Goal: Task Accomplishment & Management: Manage account settings

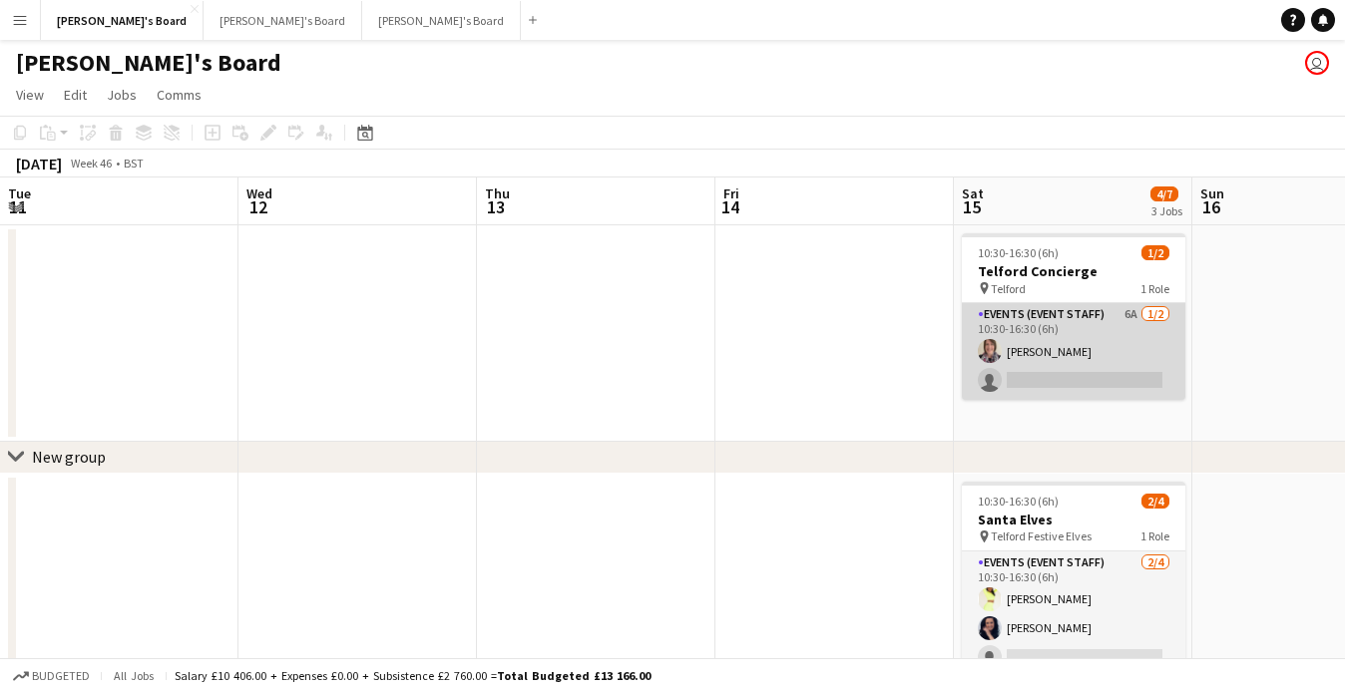
scroll to position [0, 677]
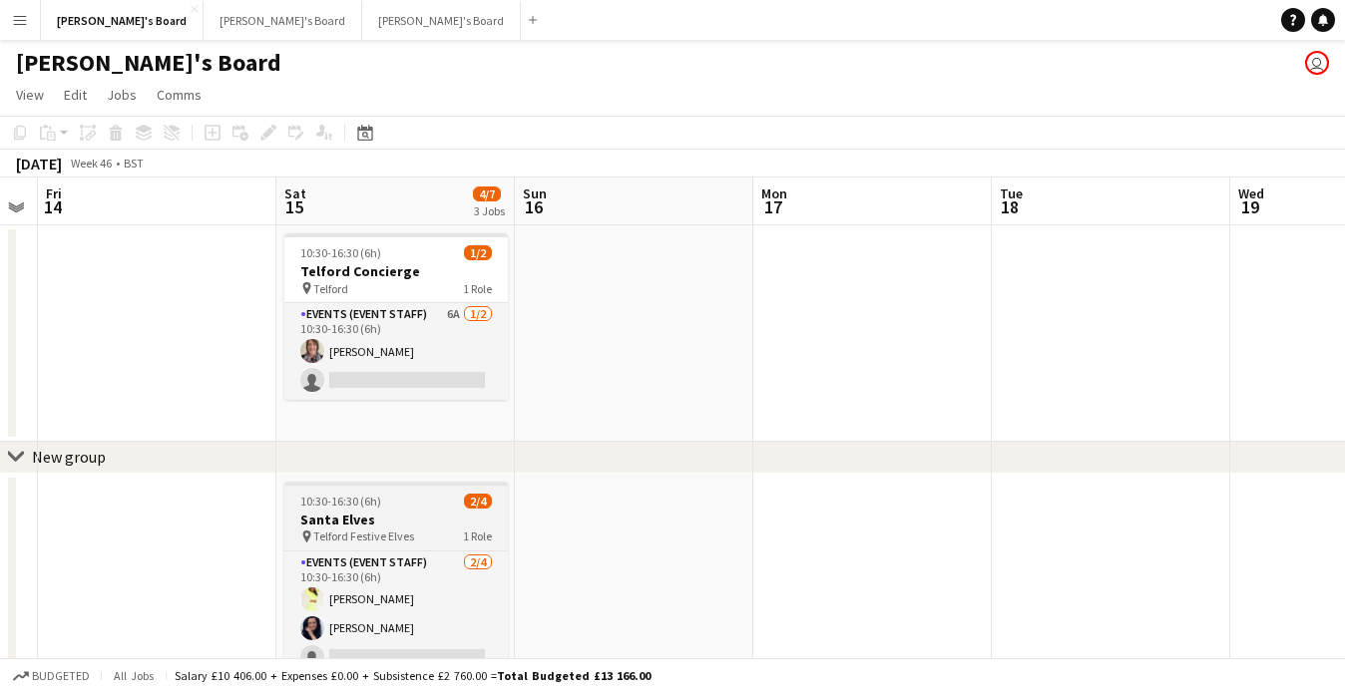
click at [418, 527] on h3 "Santa Elves" at bounding box center [395, 520] width 223 height 18
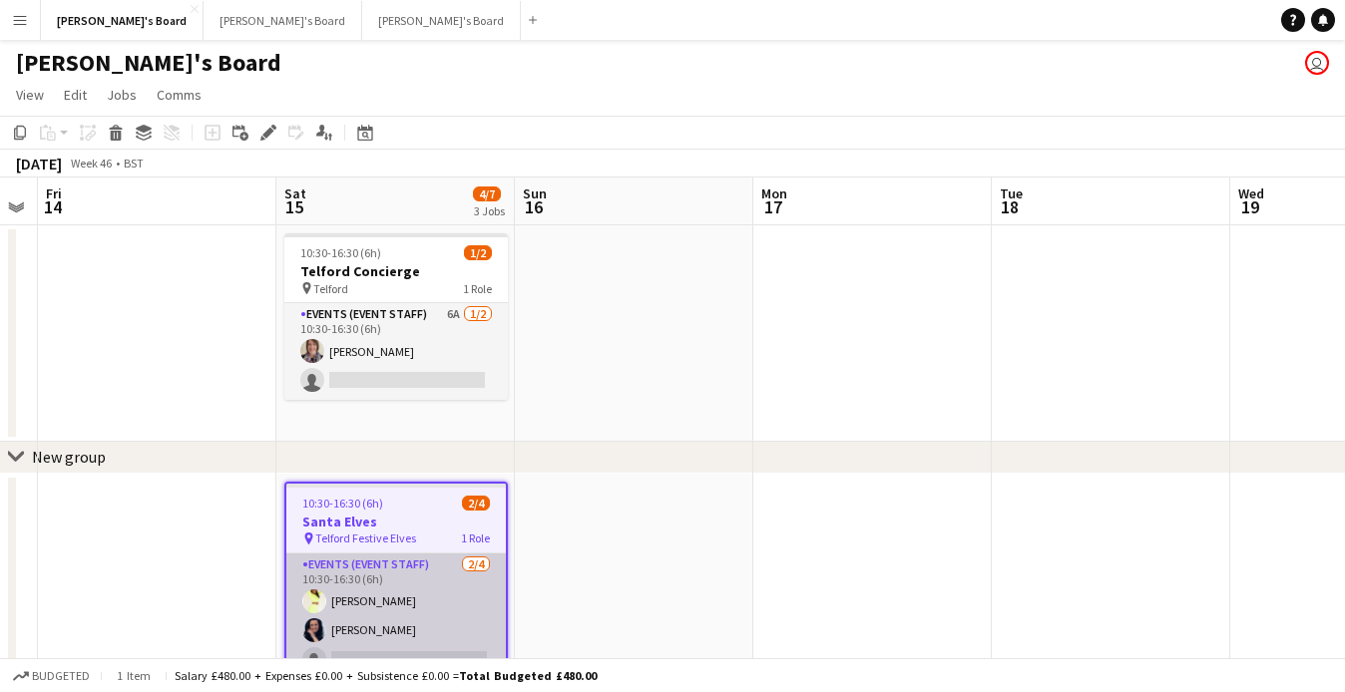
click at [430, 577] on app-card-role "Events (Event Staff) [DATE] 10:30-16:30 (6h) [PERSON_NAME] [PERSON_NAME] single…" at bounding box center [395, 631] width 219 height 155
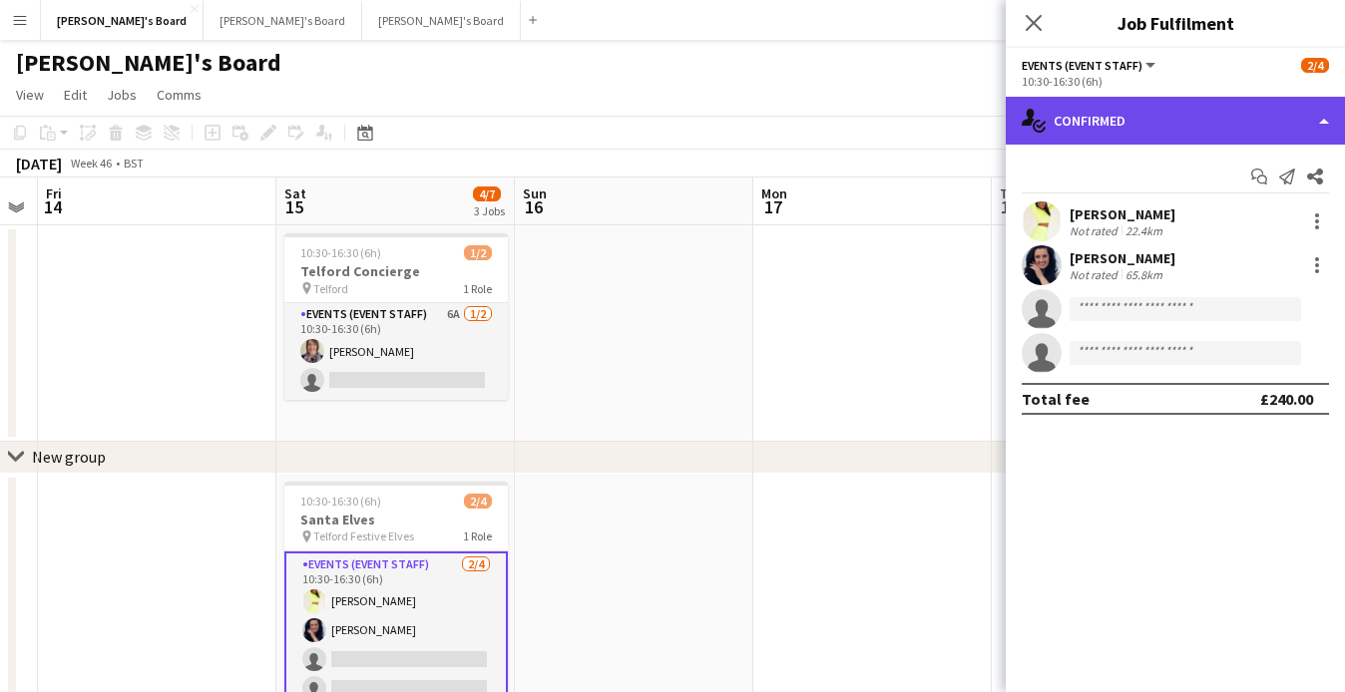
click at [1206, 130] on div "single-neutral-actions-check-2 Confirmed" at bounding box center [1175, 121] width 339 height 48
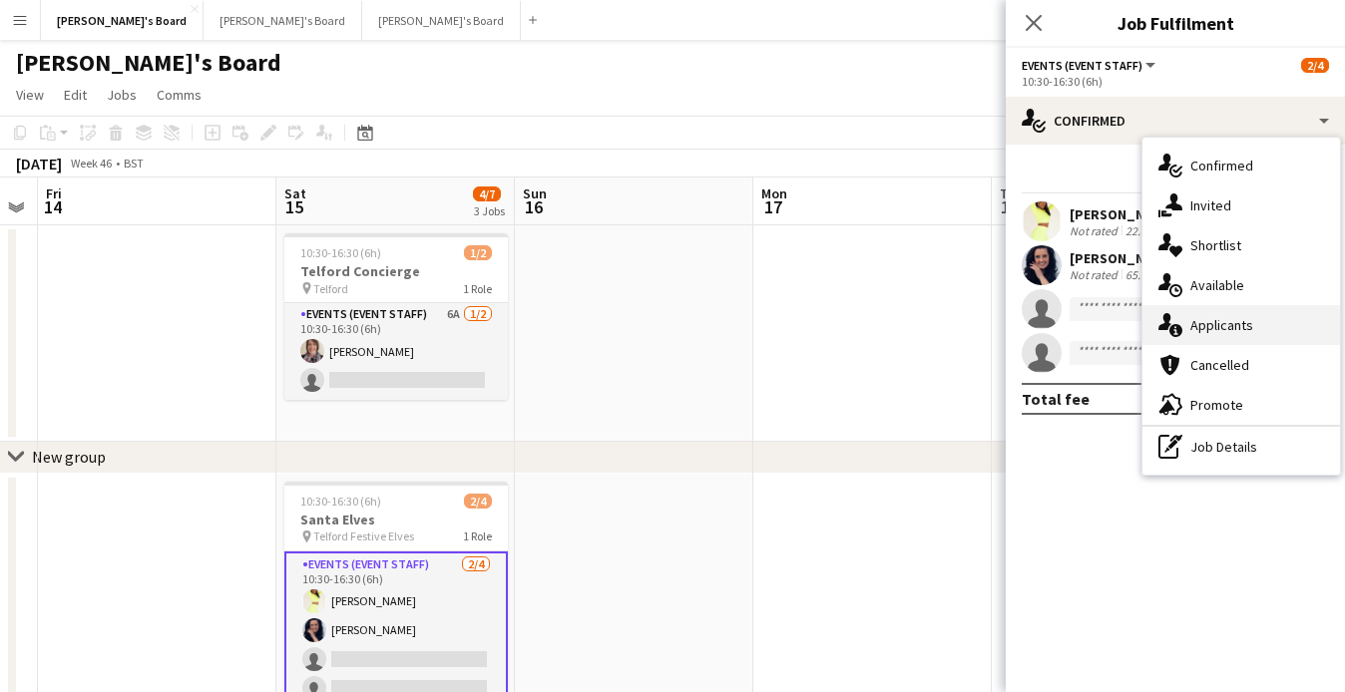
click at [1165, 317] on icon at bounding box center [1164, 321] width 13 height 17
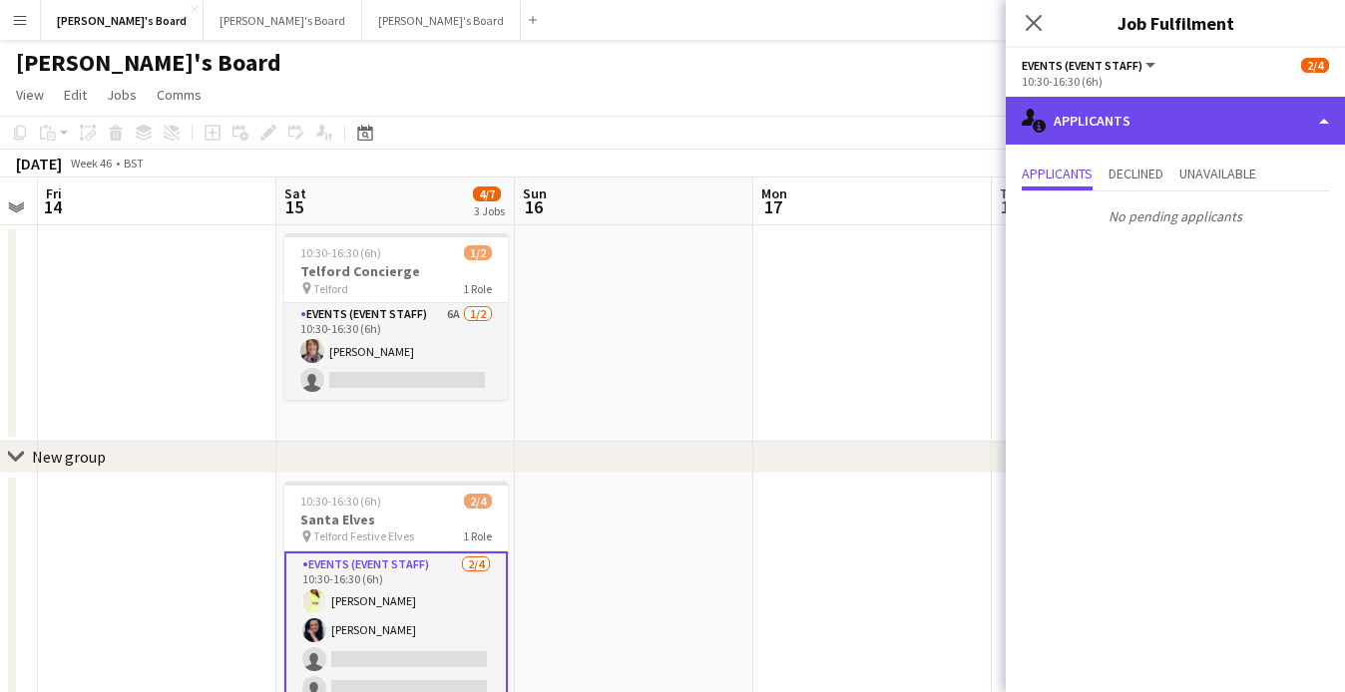
click at [1286, 124] on div "single-neutral-actions-information Applicants" at bounding box center [1175, 121] width 339 height 48
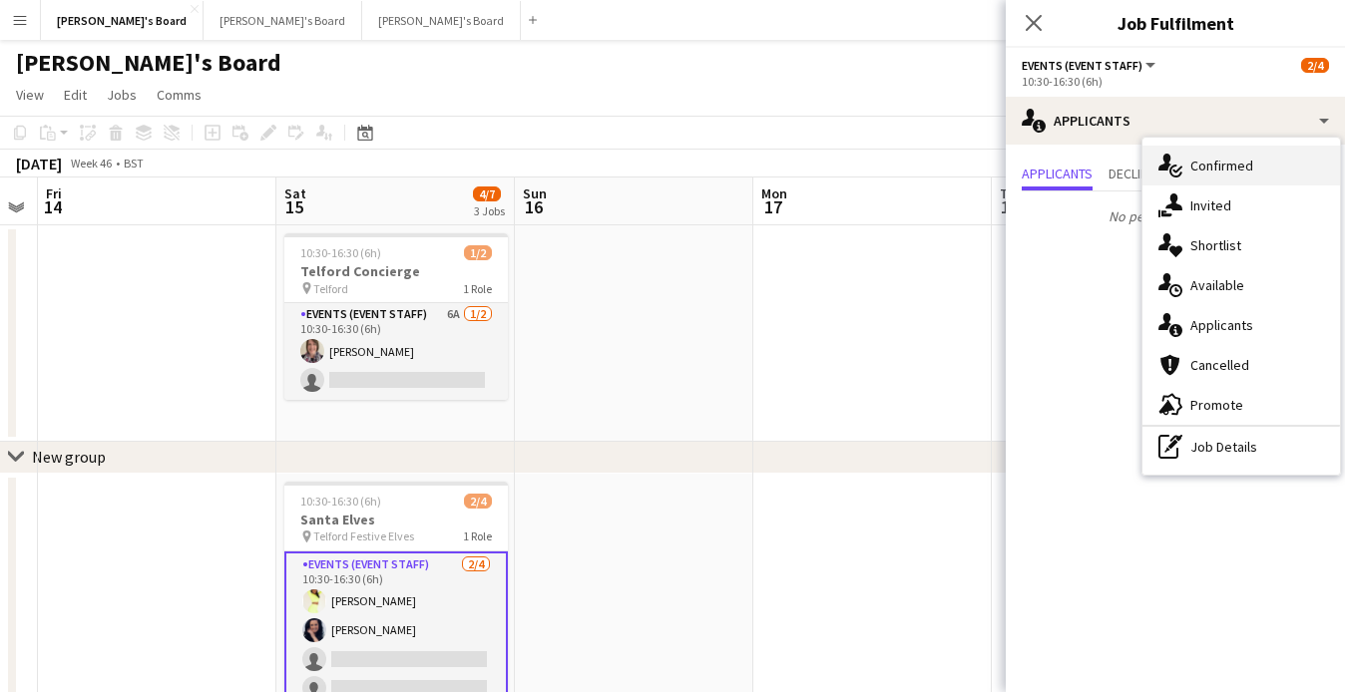
click at [1216, 156] on div "single-neutral-actions-check-2 Confirmed" at bounding box center [1241, 166] width 198 height 40
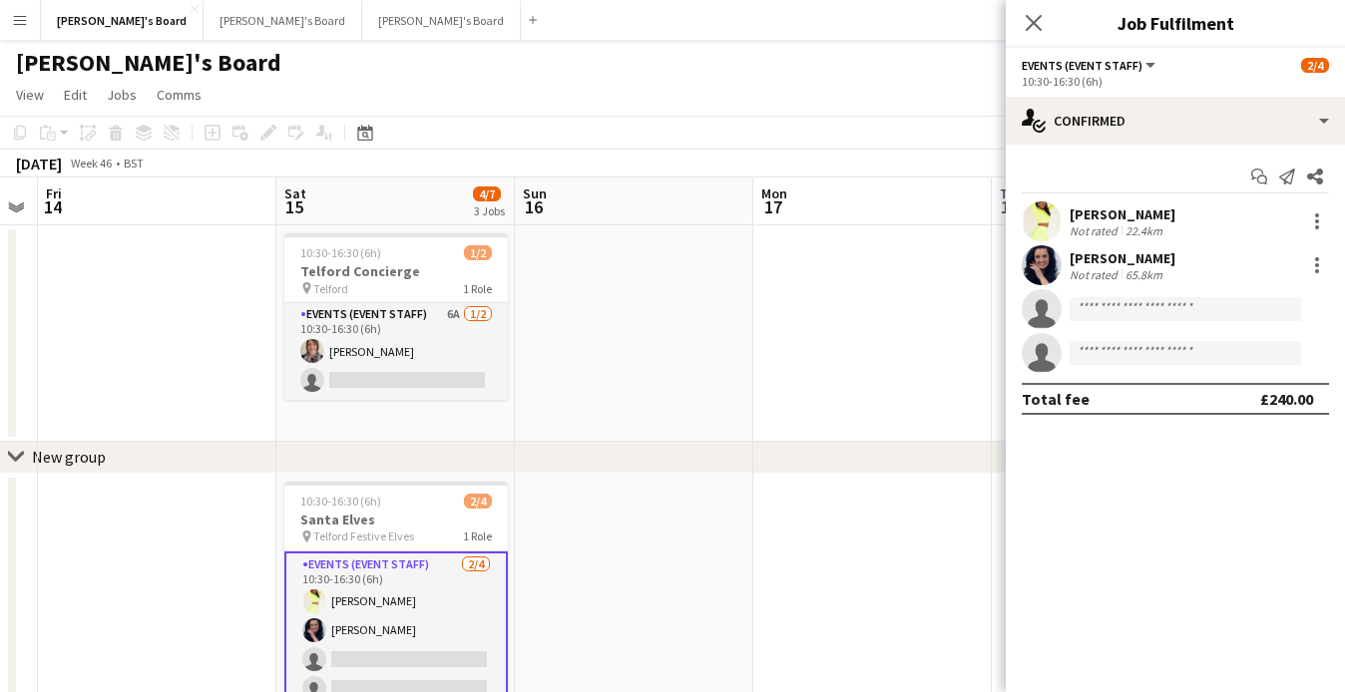
click at [1034, 38] on div "Close pop-in" at bounding box center [1034, 23] width 56 height 46
click at [1034, 30] on icon "Close pop-in" at bounding box center [1032, 22] width 19 height 19
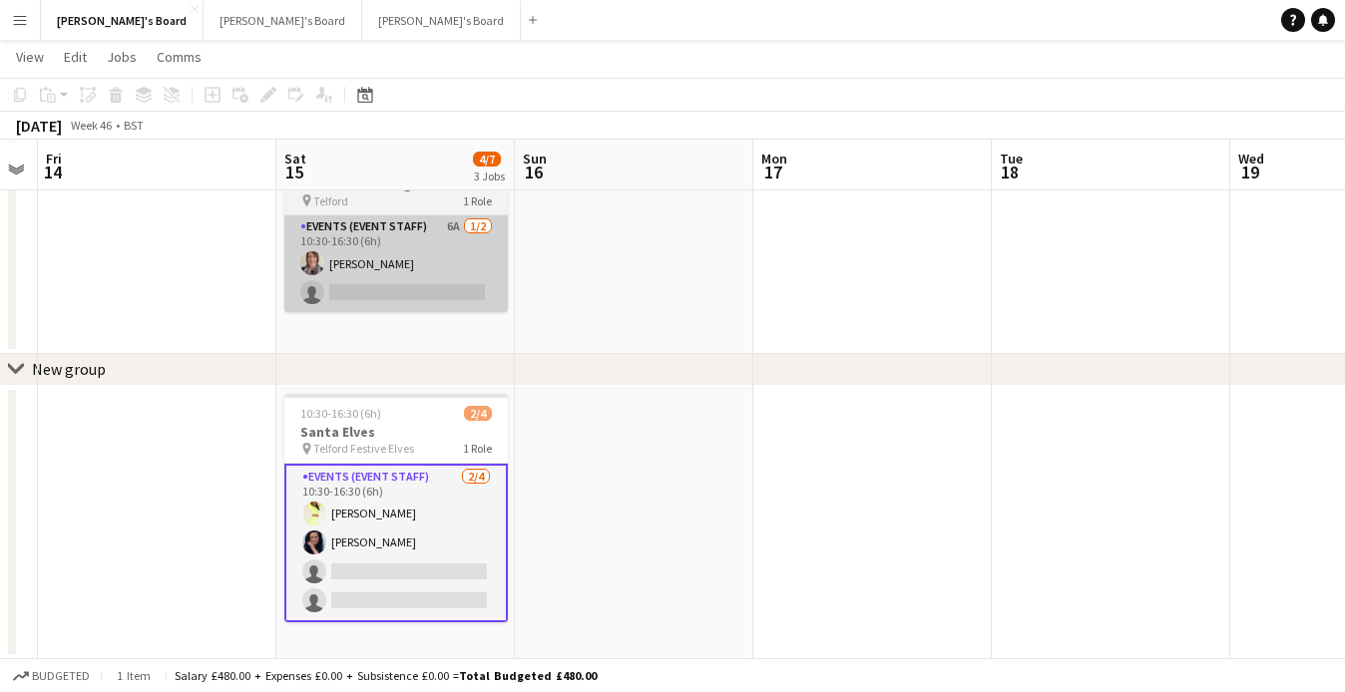
scroll to position [89, 0]
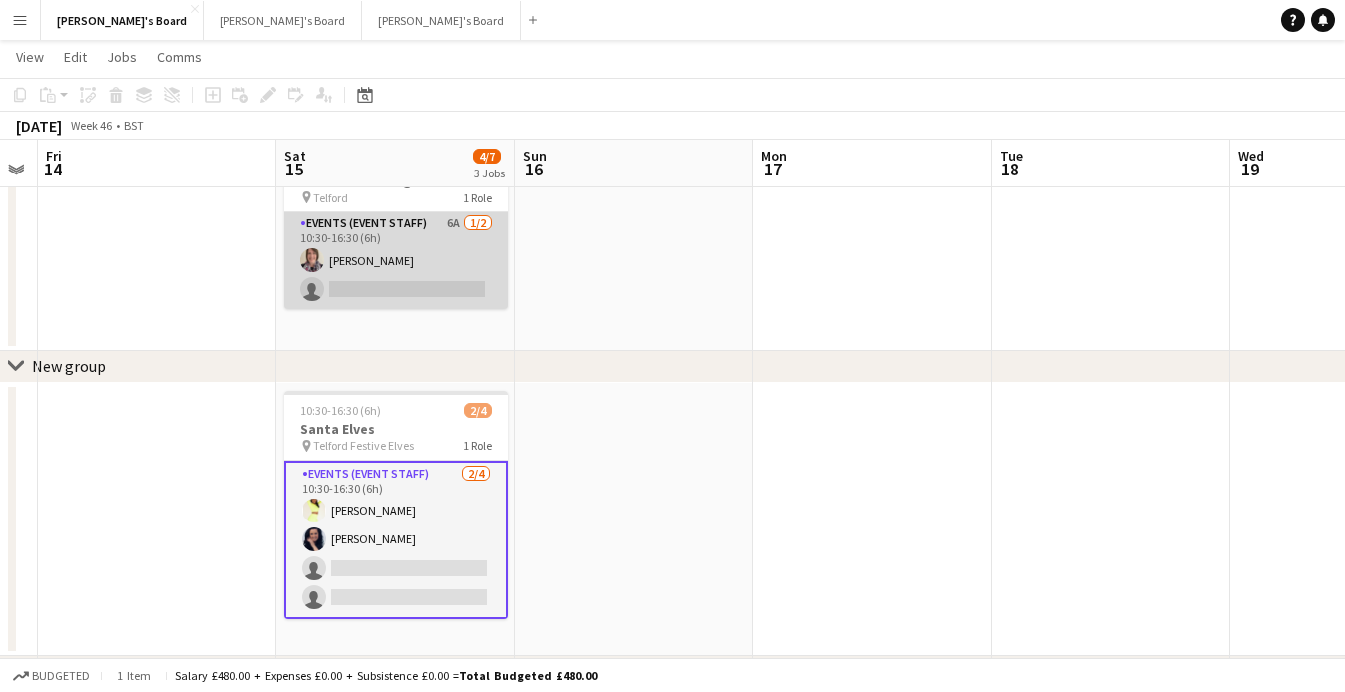
click at [474, 245] on app-card-role "Events (Event Staff) 6A [DATE] 10:30-16:30 (6h) [PERSON_NAME] single-neutral-ac…" at bounding box center [395, 260] width 223 height 97
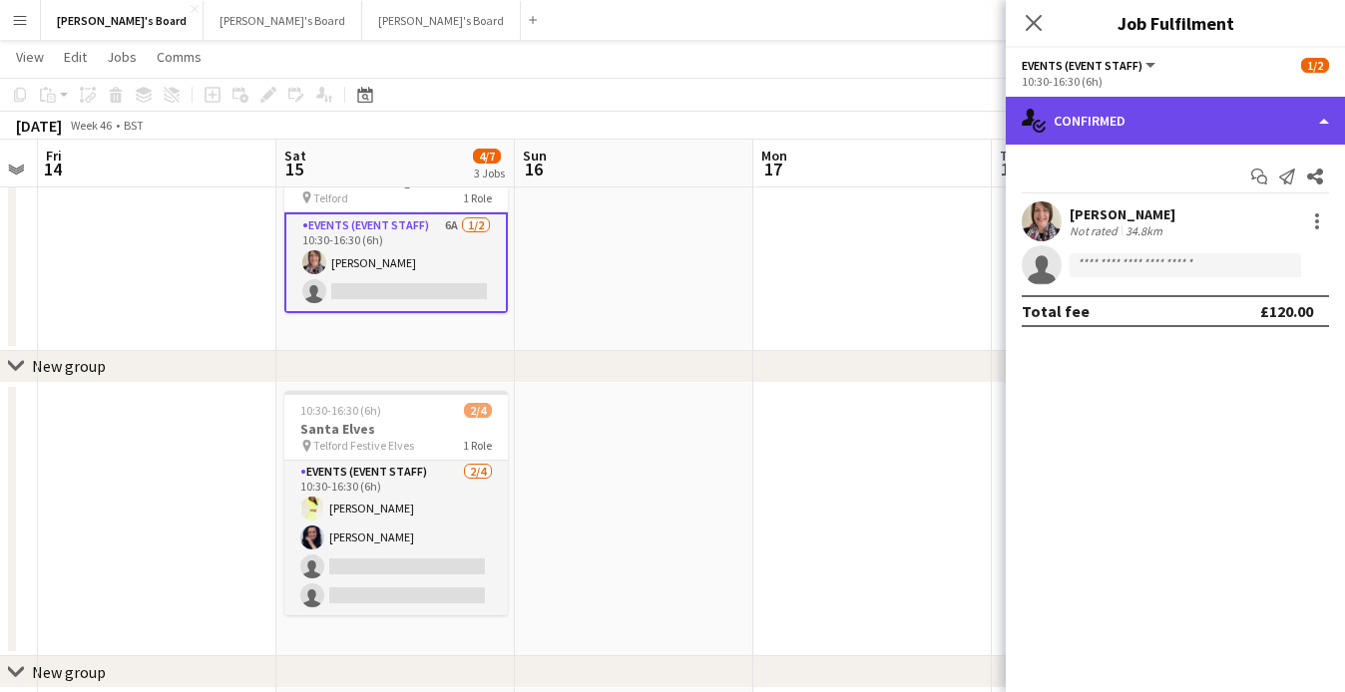
click at [1129, 122] on div "single-neutral-actions-check-2 Confirmed" at bounding box center [1175, 121] width 339 height 48
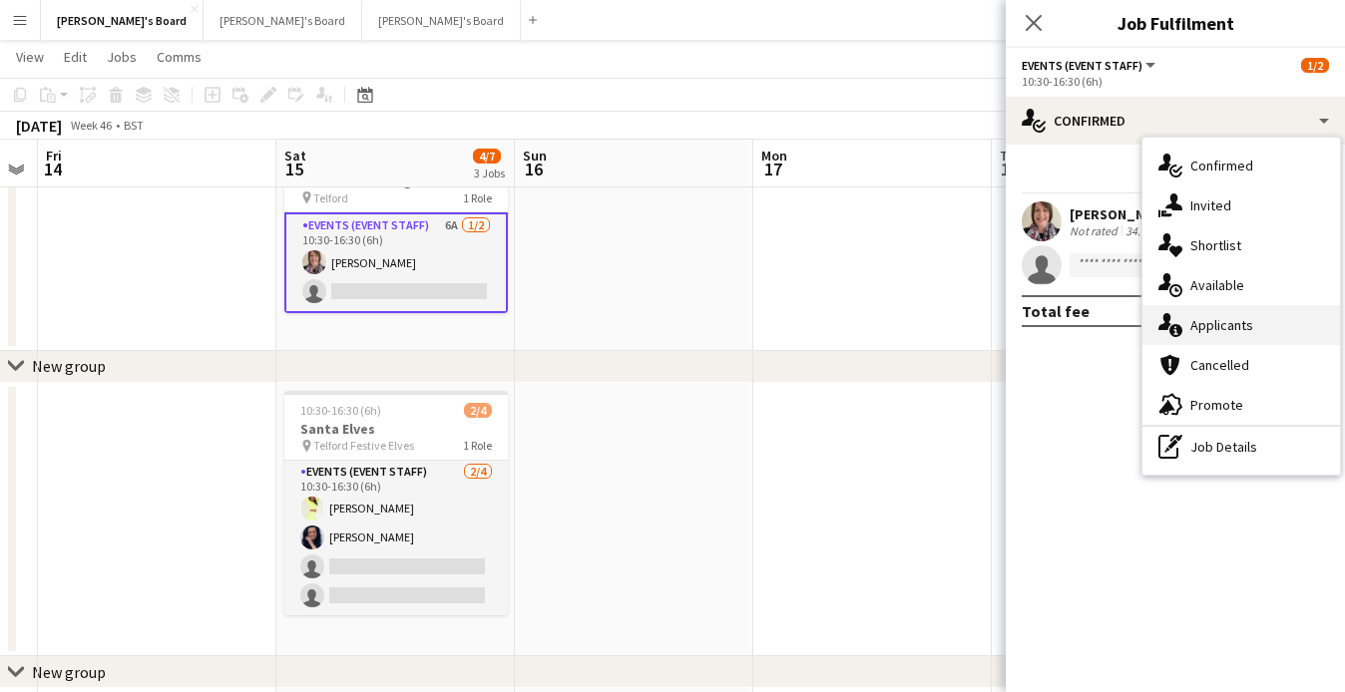
click at [1168, 320] on icon at bounding box center [1164, 321] width 13 height 17
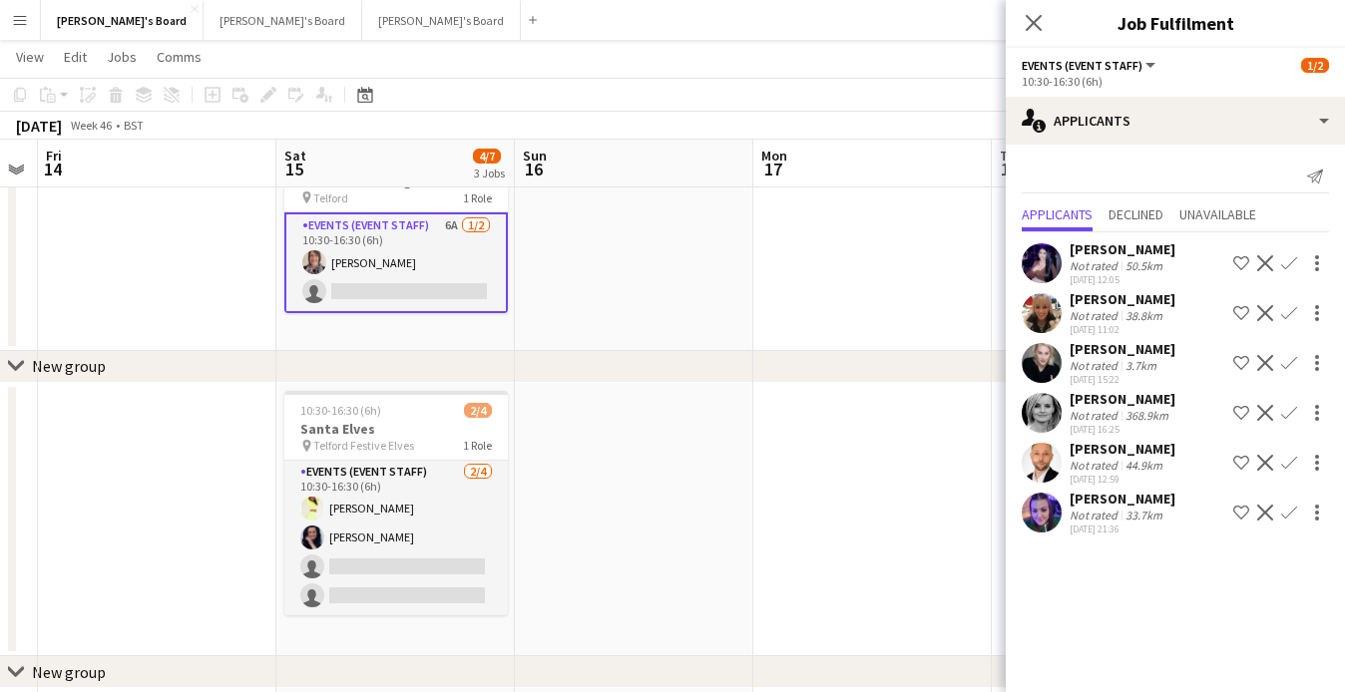
click at [1051, 522] on app-user-avatar at bounding box center [1041, 513] width 40 height 40
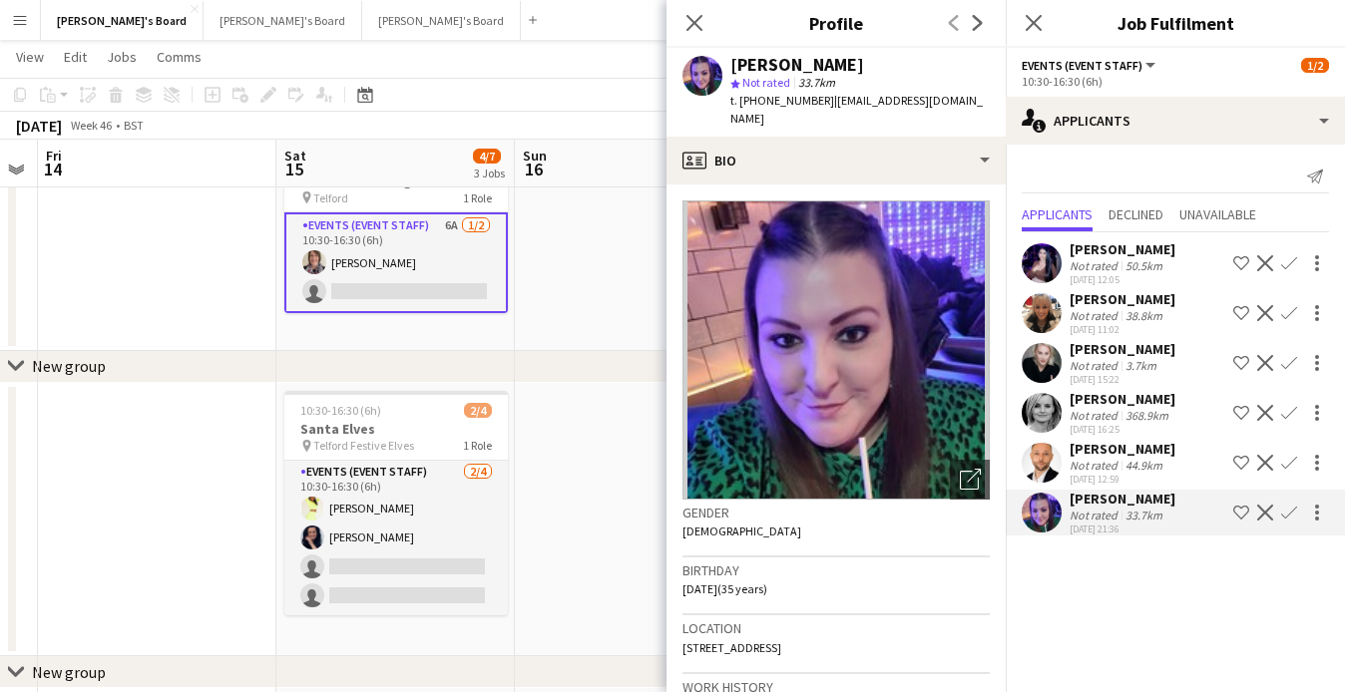
scroll to position [0, 0]
click at [1113, 466] on div "Not rated" at bounding box center [1095, 465] width 52 height 15
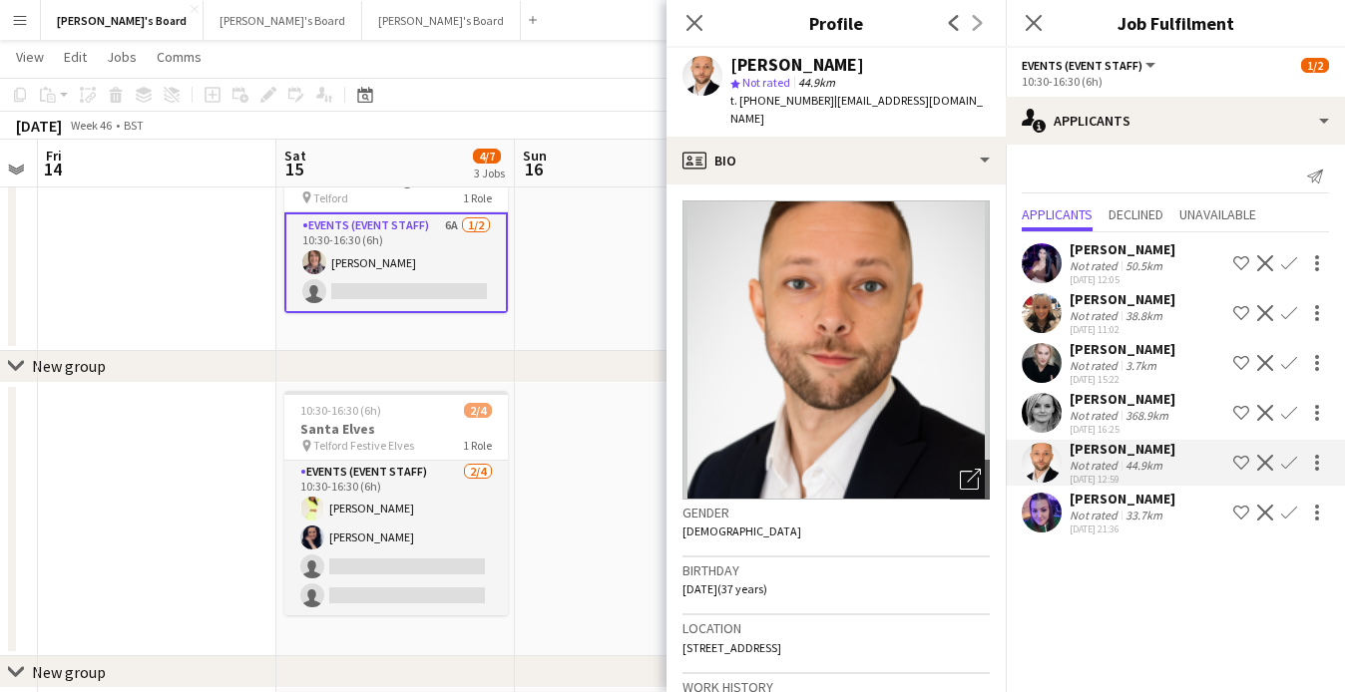
click at [1091, 406] on div "[PERSON_NAME]" at bounding box center [1122, 399] width 106 height 18
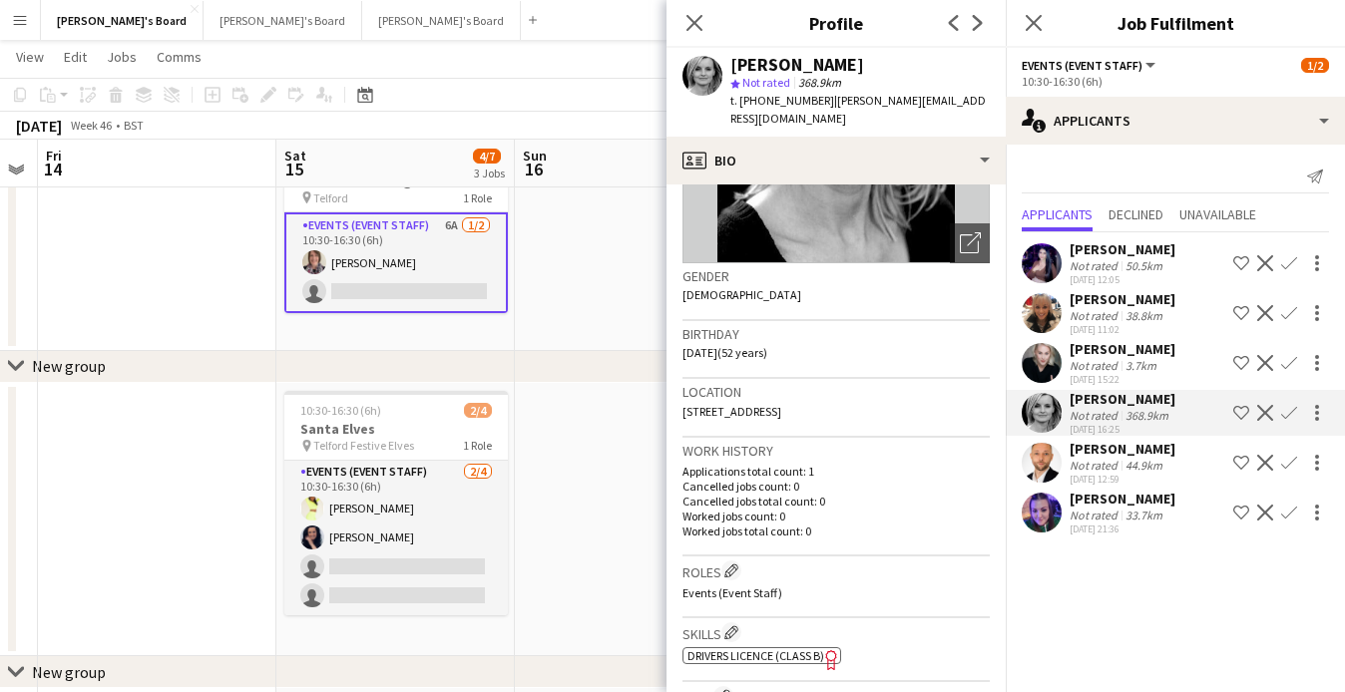
scroll to position [202, 0]
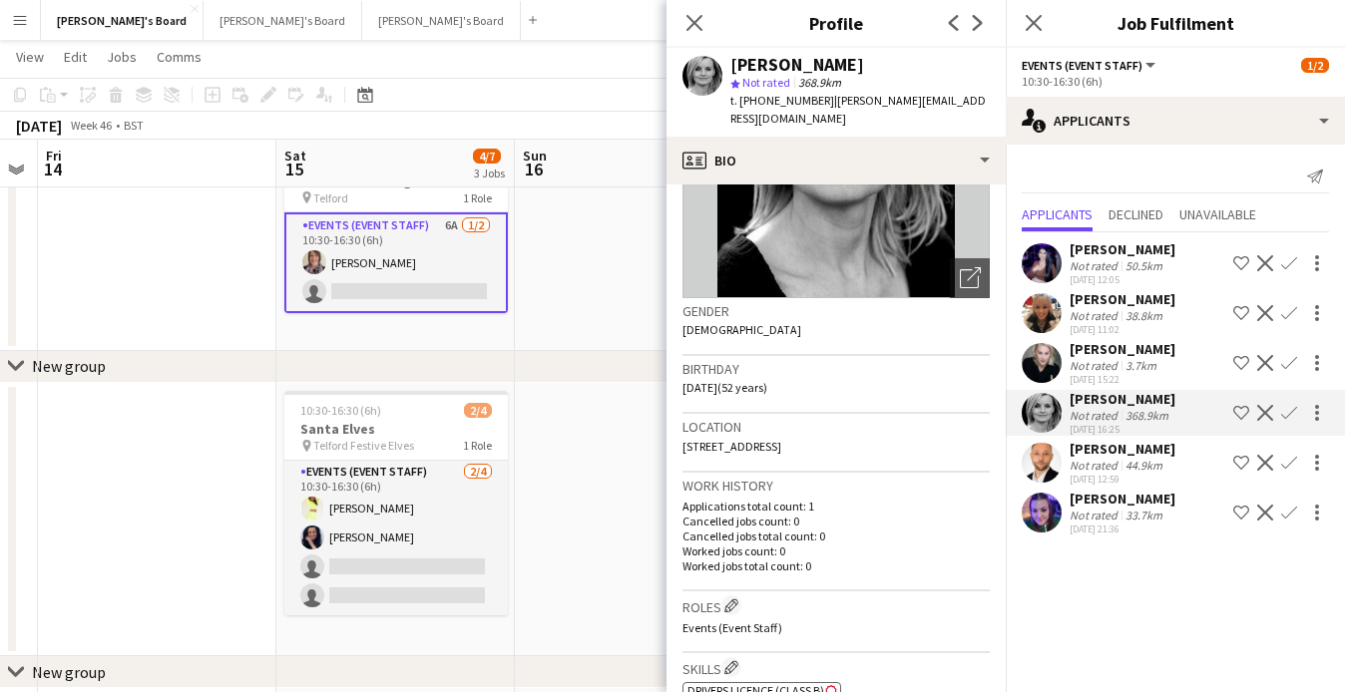
click at [1098, 359] on div "Not rated" at bounding box center [1095, 365] width 52 height 15
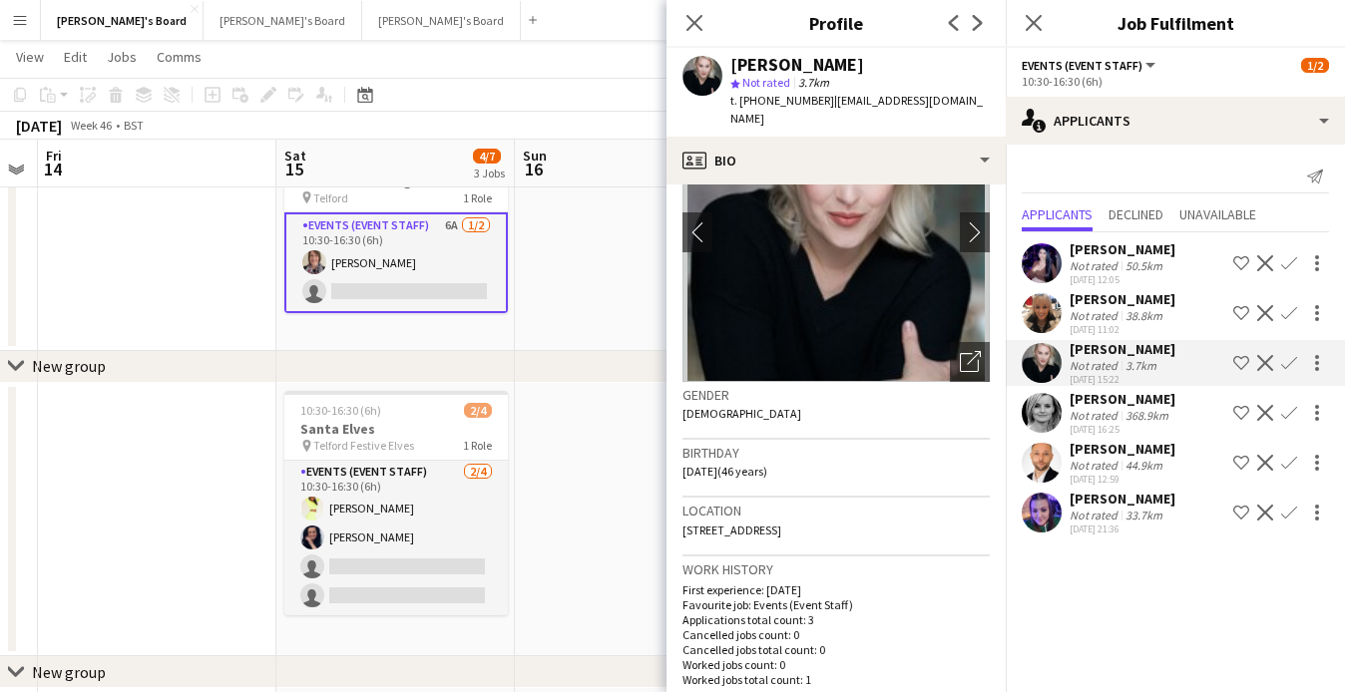
scroll to position [107, 0]
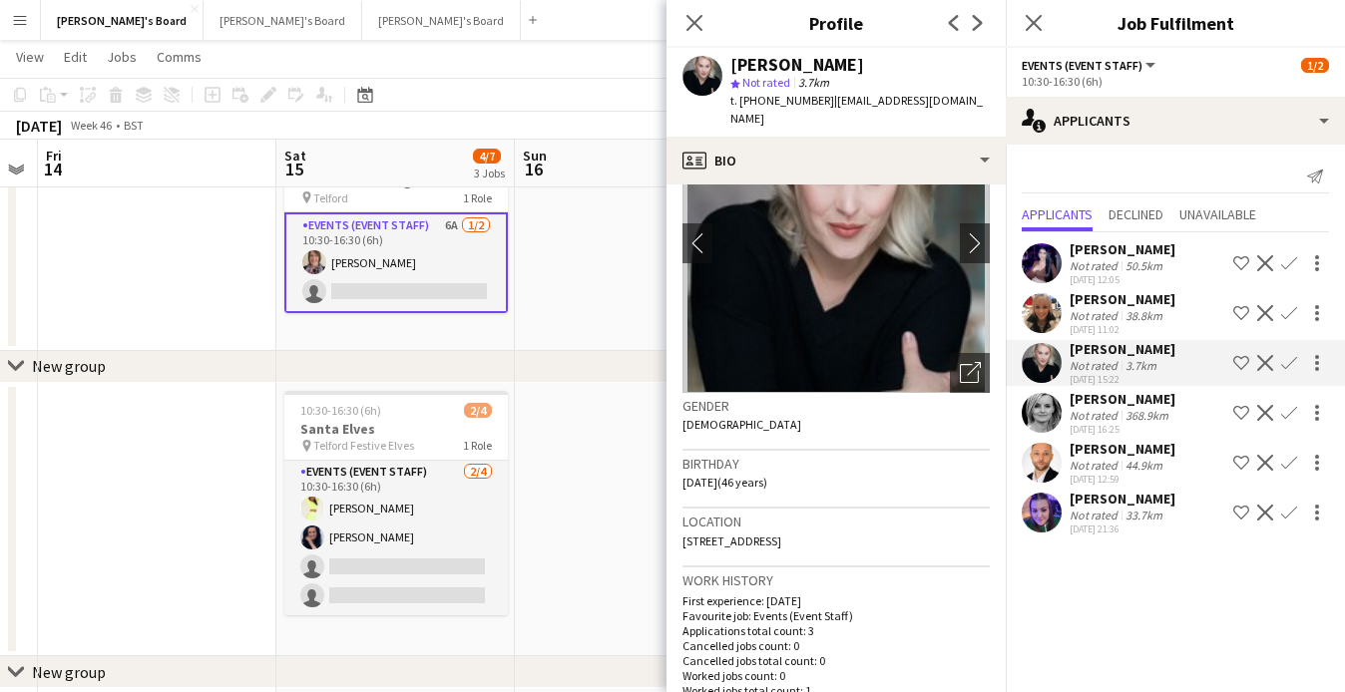
click at [1290, 368] on app-icon "Confirm" at bounding box center [1289, 363] width 16 height 16
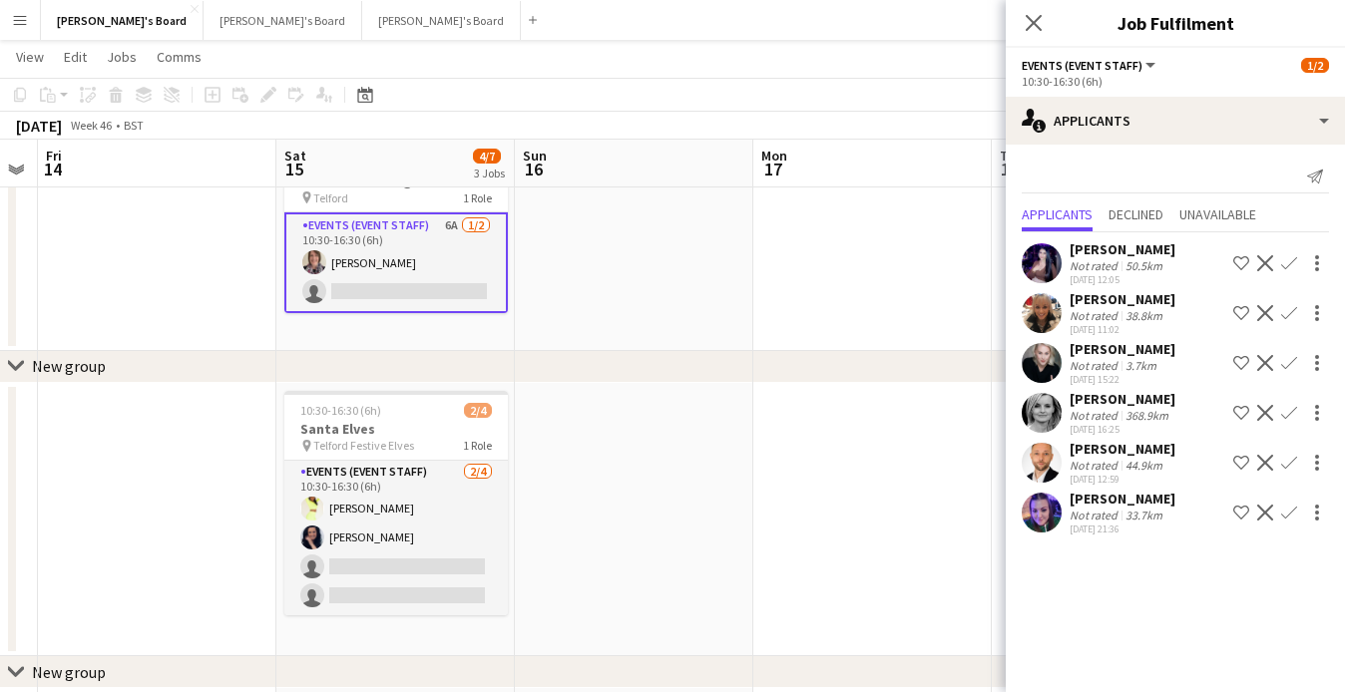
click at [1289, 366] on app-icon "Confirm" at bounding box center [1289, 363] width 16 height 16
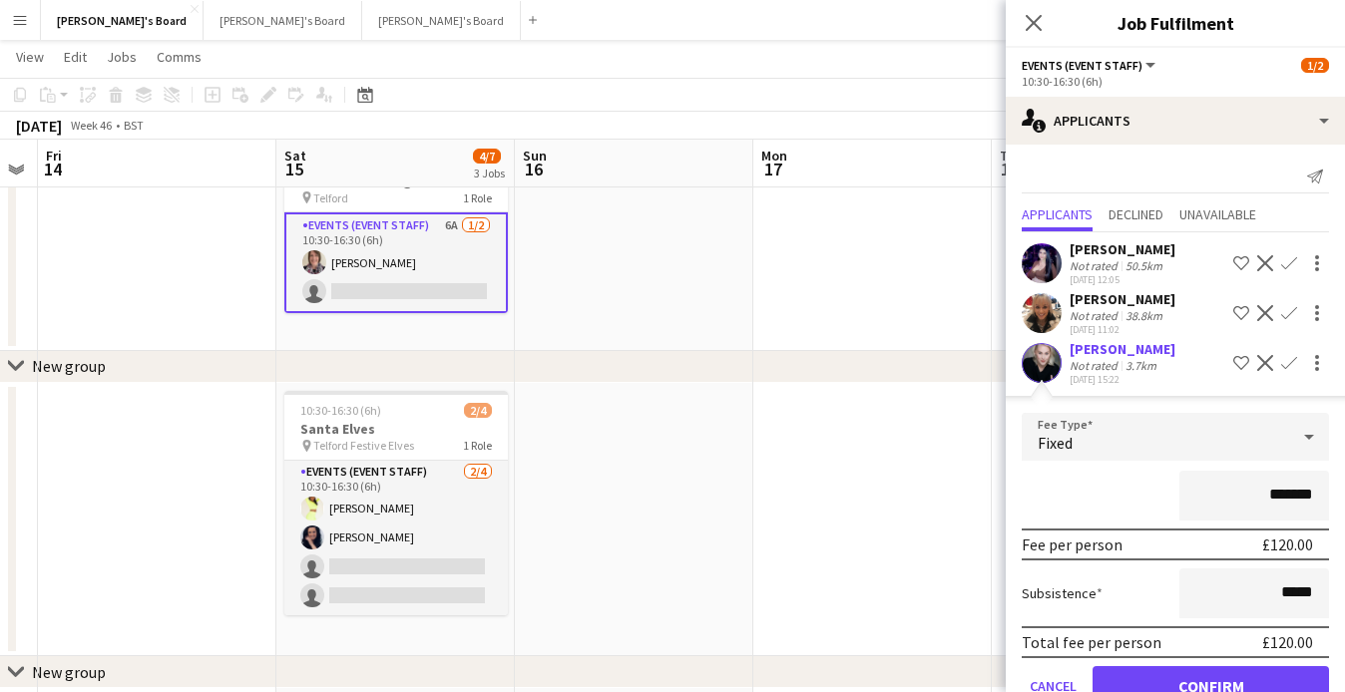
click at [1155, 685] on button "Confirm" at bounding box center [1210, 686] width 236 height 40
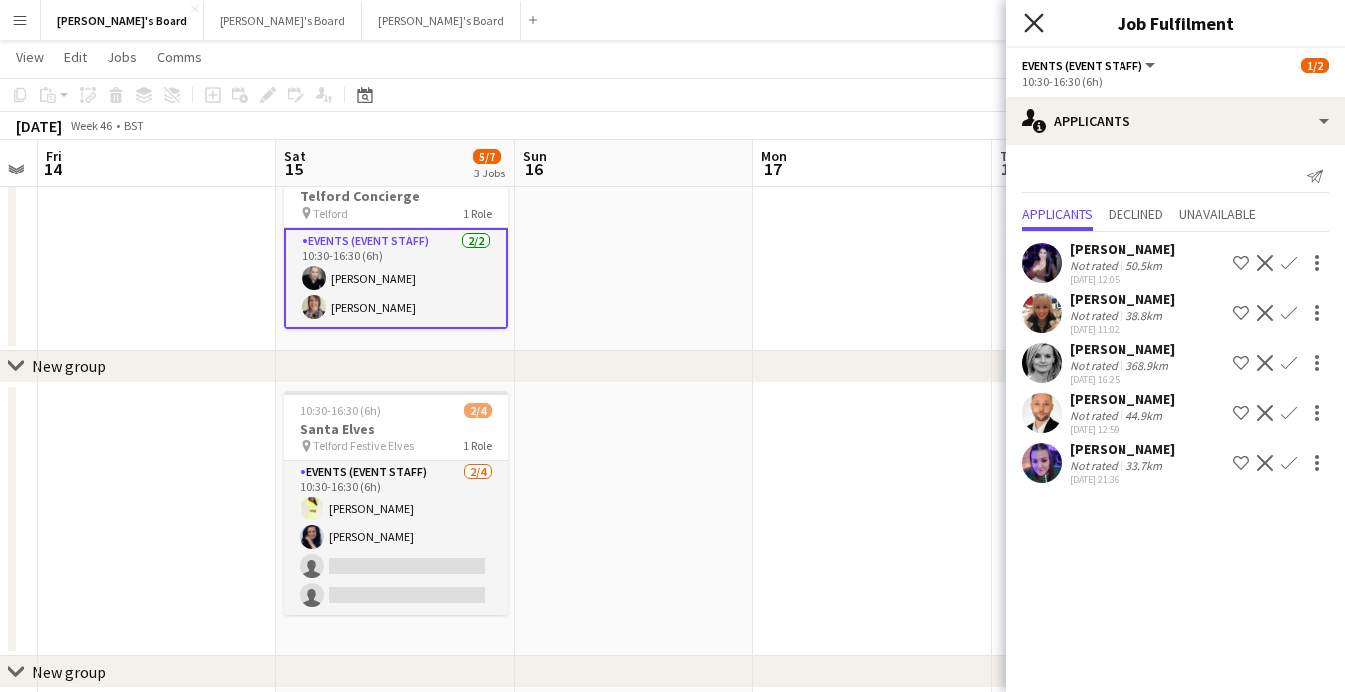
click at [1036, 19] on icon at bounding box center [1032, 22] width 19 height 19
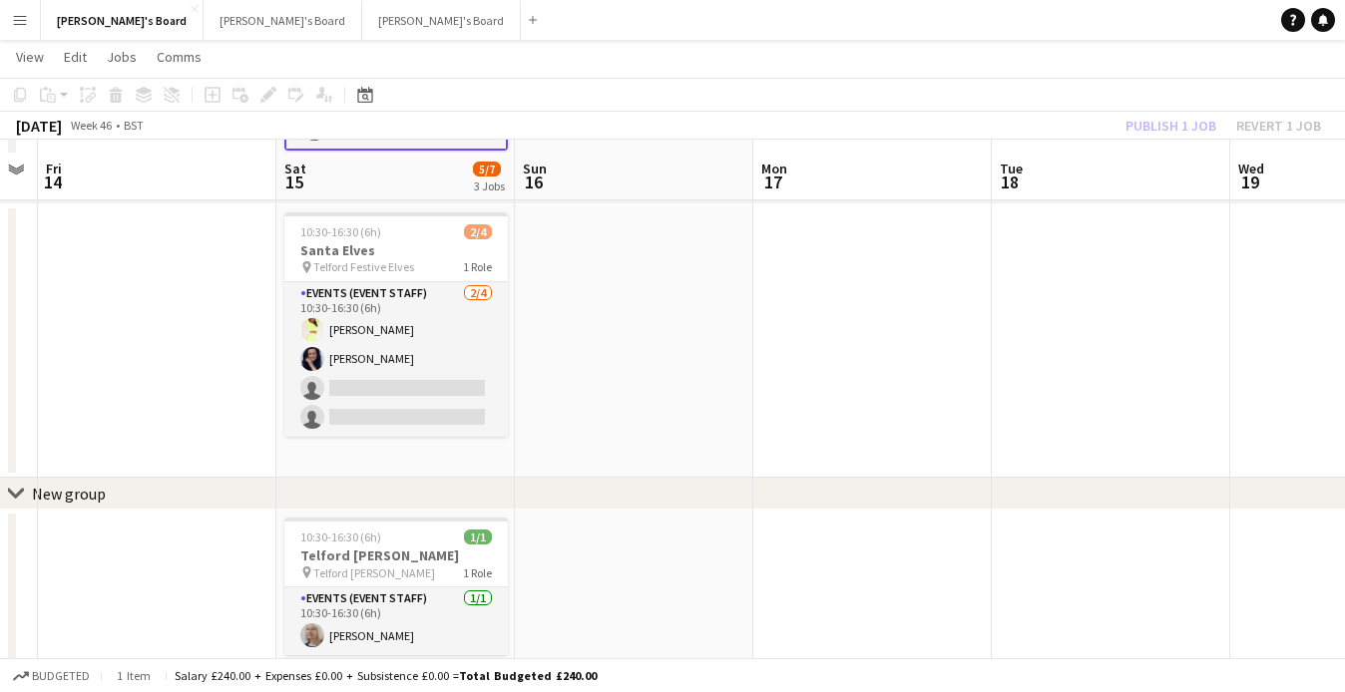
scroll to position [281, 0]
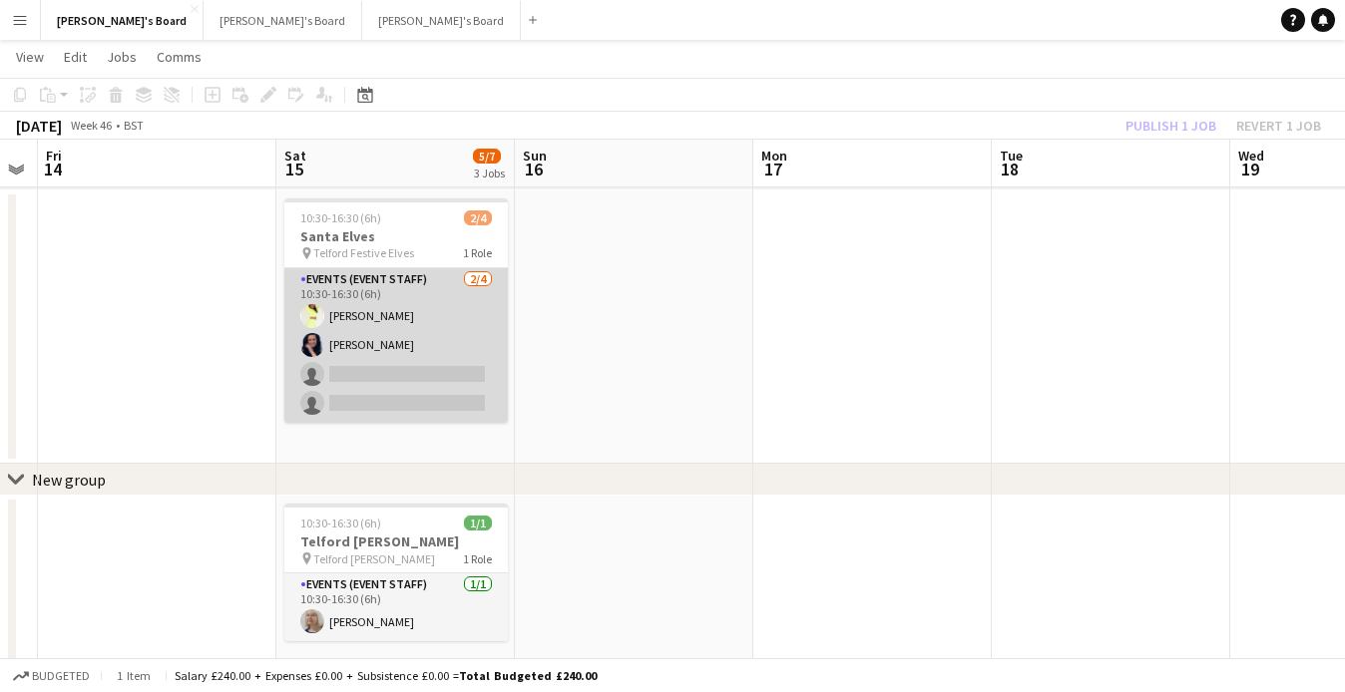
click at [444, 306] on app-card-role "Events (Event Staff) [DATE] 10:30-16:30 (6h) [PERSON_NAME] [PERSON_NAME] single…" at bounding box center [395, 345] width 223 height 155
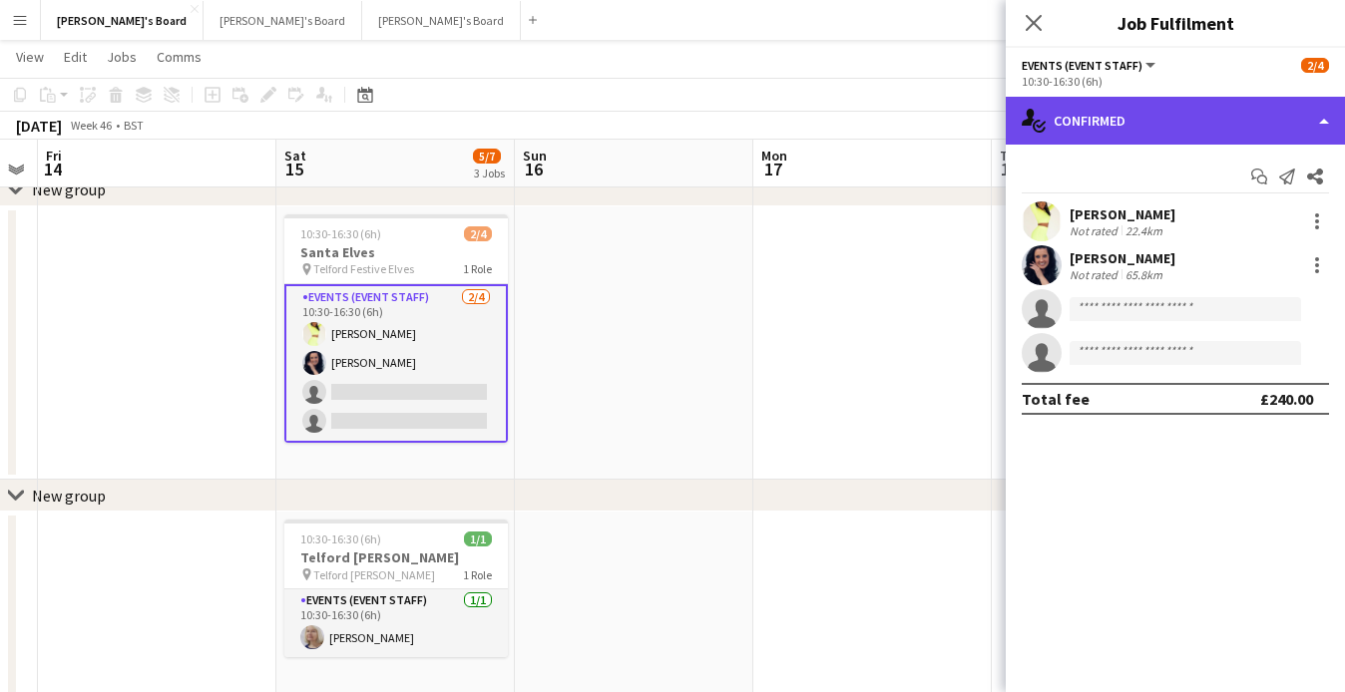
click at [1088, 140] on div "single-neutral-actions-check-2 Confirmed" at bounding box center [1175, 121] width 339 height 48
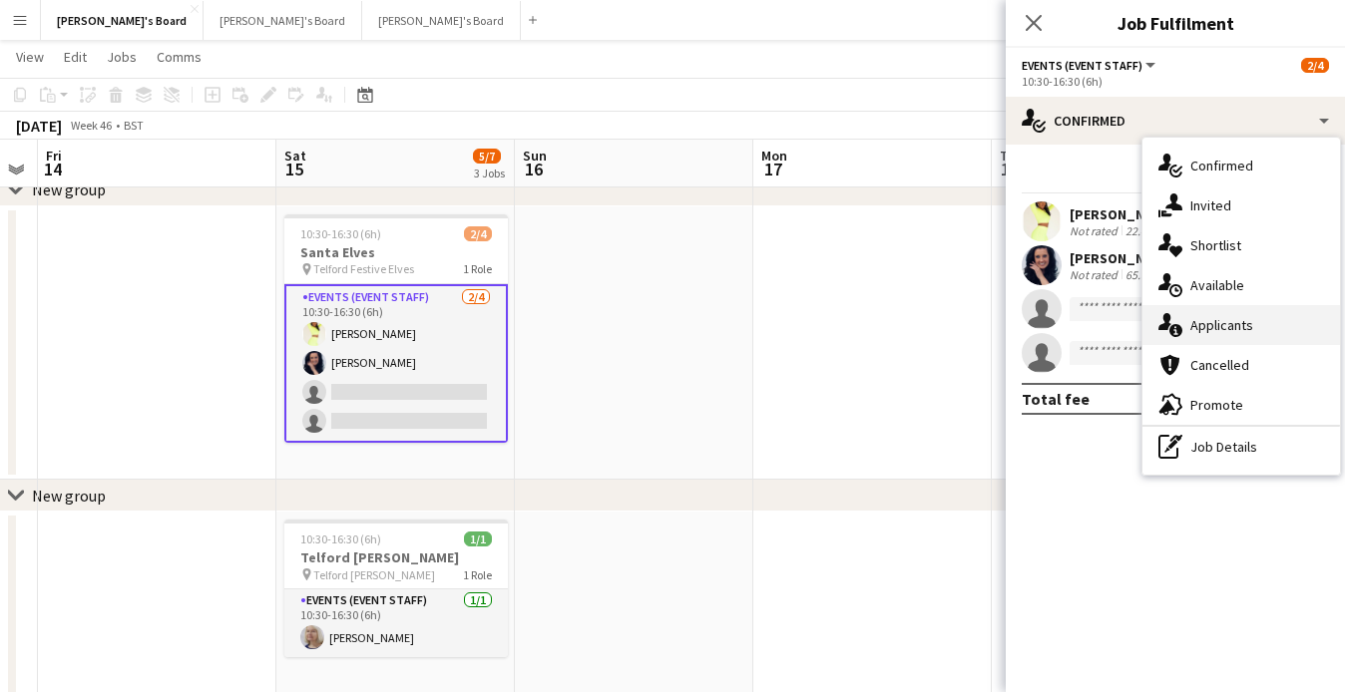
click at [1191, 319] on span "Applicants" at bounding box center [1221, 325] width 63 height 18
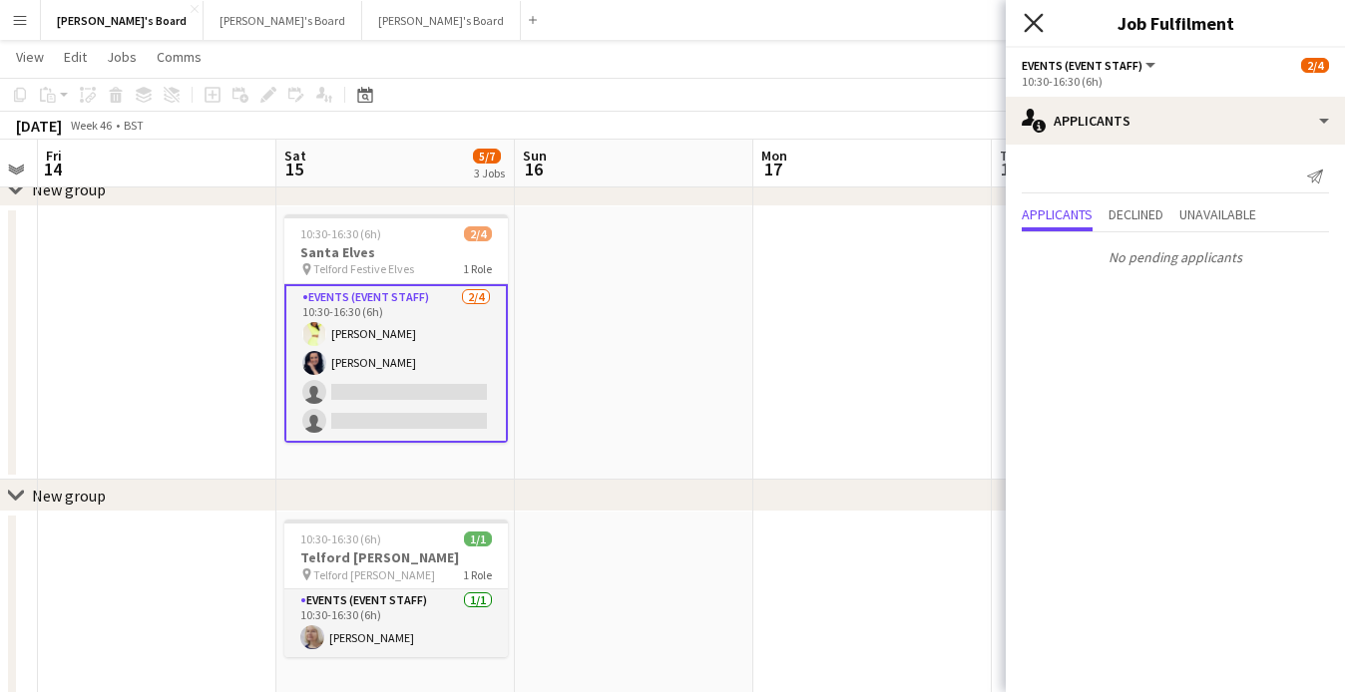
click at [1036, 24] on icon "Close pop-in" at bounding box center [1032, 22] width 19 height 19
